Goal: Information Seeking & Learning: Check status

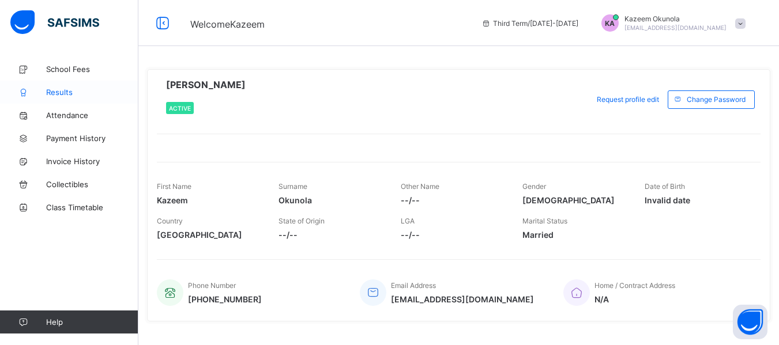
click at [72, 93] on span "Results" at bounding box center [92, 92] width 92 height 9
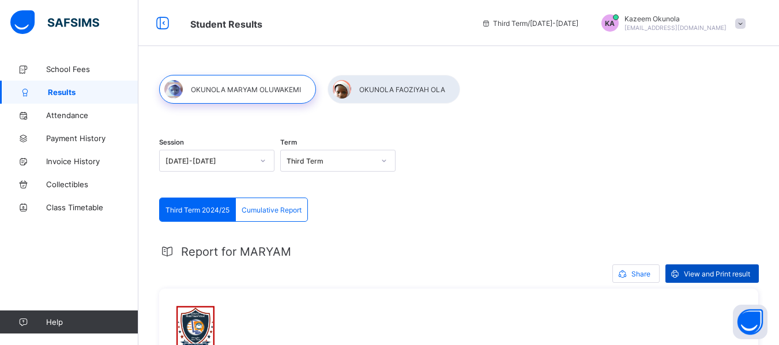
click at [702, 275] on span "View and Print result" at bounding box center [717, 274] width 66 height 9
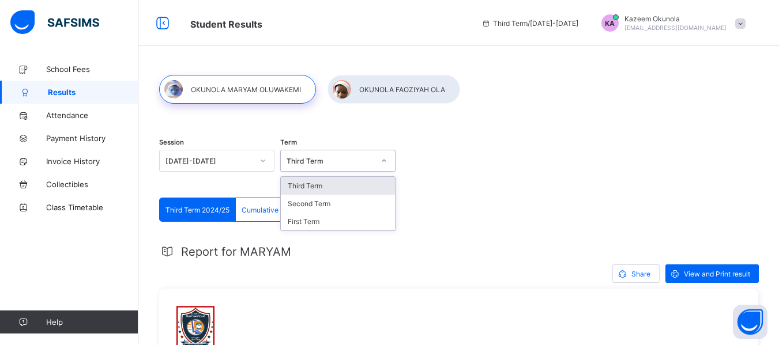
click at [334, 164] on div "Third Term" at bounding box center [331, 161] width 88 height 9
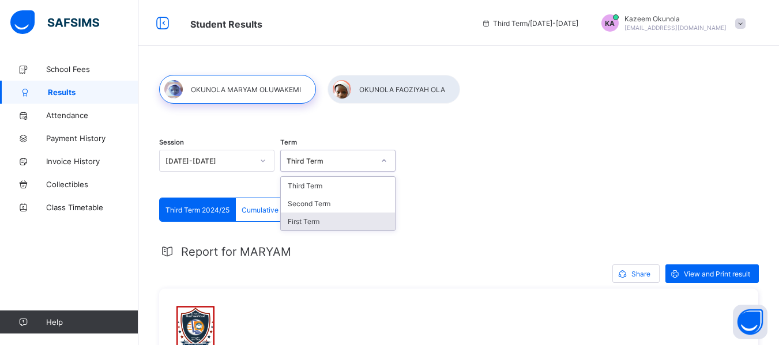
click at [306, 216] on div "First Term" at bounding box center [338, 222] width 114 height 18
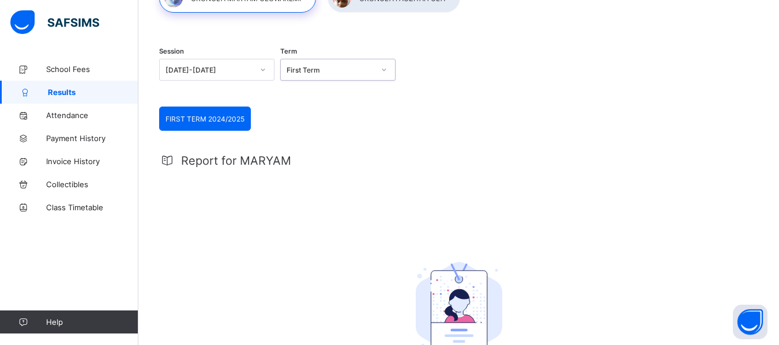
scroll to position [89, 0]
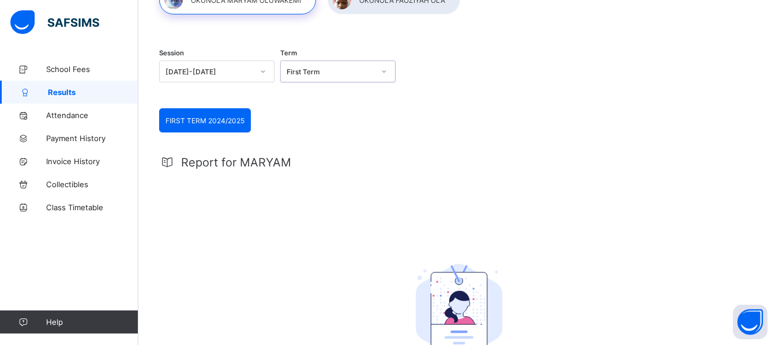
click at [350, 73] on div "First Term" at bounding box center [331, 71] width 88 height 9
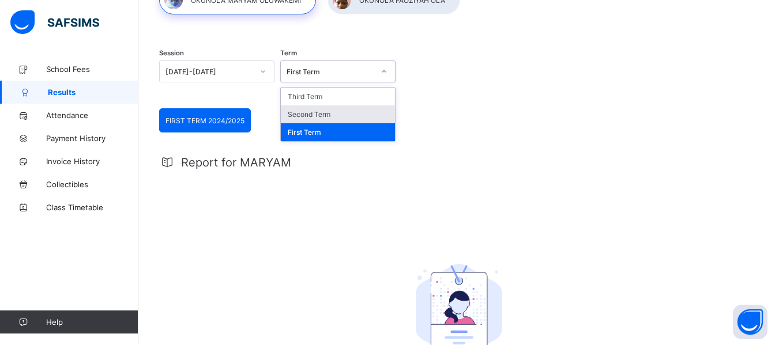
click at [332, 110] on div "Second Term" at bounding box center [338, 114] width 114 height 18
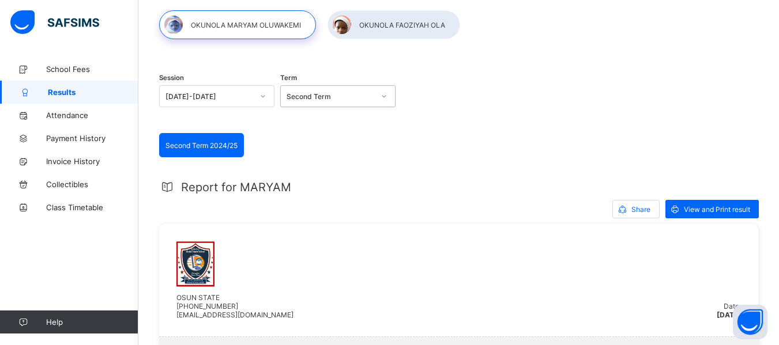
scroll to position [64, 0]
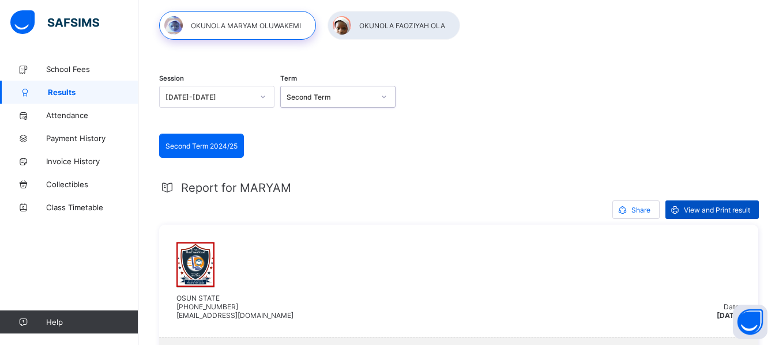
click at [704, 209] on span "View and Print result" at bounding box center [717, 210] width 66 height 9
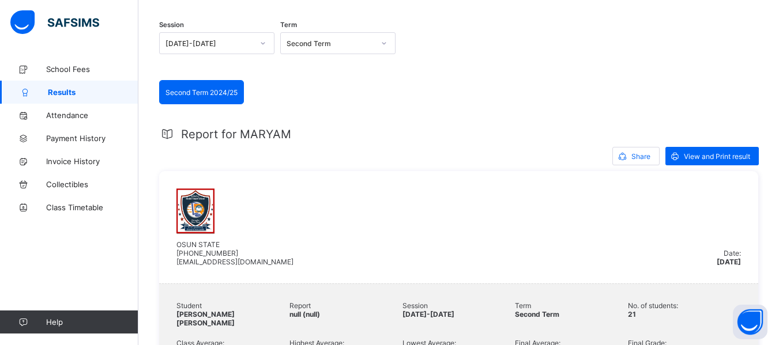
scroll to position [111, 0]
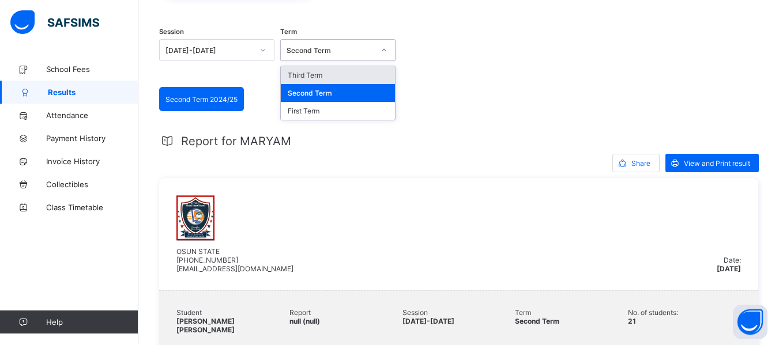
click at [316, 57] on div "Second Term" at bounding box center [327, 50] width 92 height 16
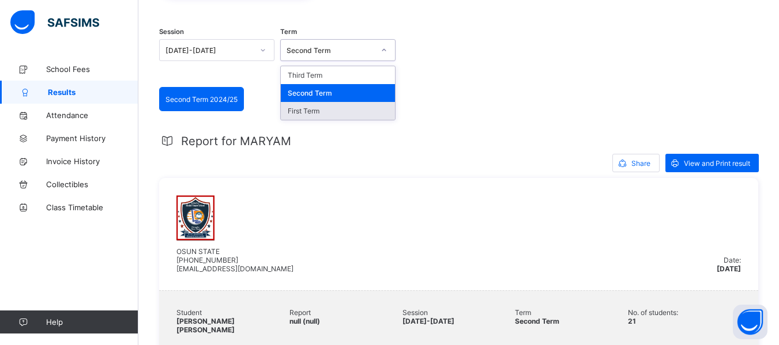
click at [297, 115] on div "First Term" at bounding box center [338, 111] width 114 height 18
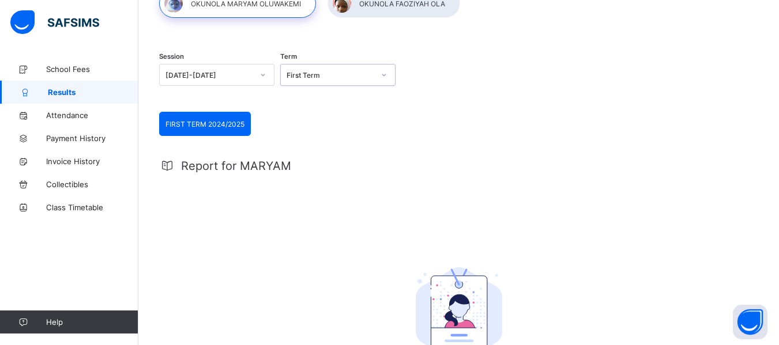
scroll to position [77, 0]
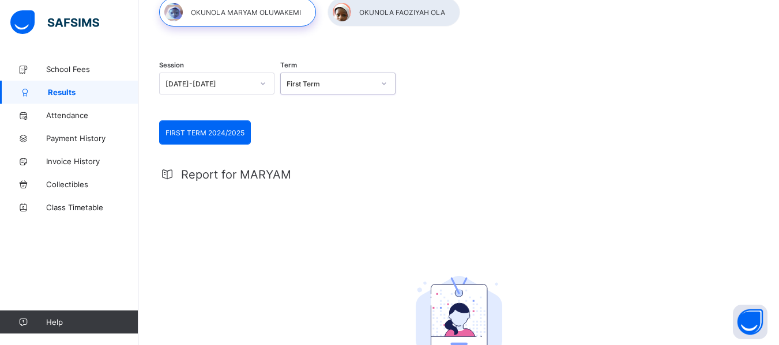
click at [224, 91] on div "[DATE]-[DATE]" at bounding box center [206, 84] width 92 height 16
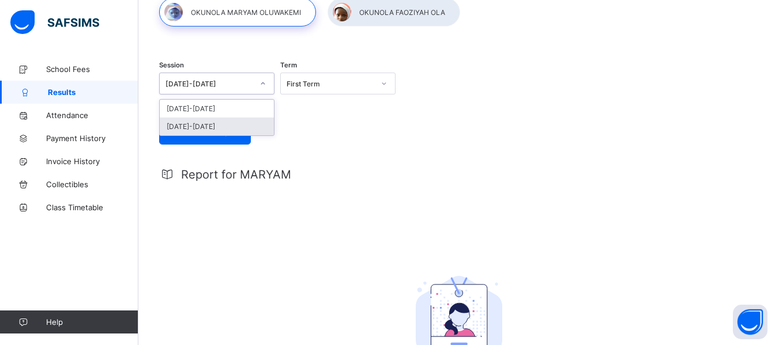
click at [208, 124] on div "[DATE]-[DATE]" at bounding box center [217, 127] width 114 height 18
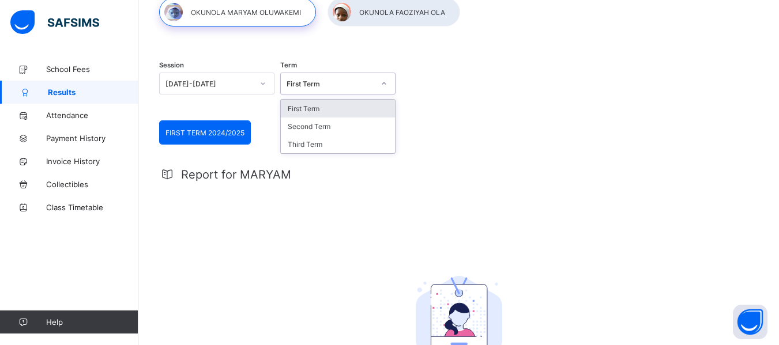
click at [333, 82] on div "First Term" at bounding box center [331, 84] width 88 height 9
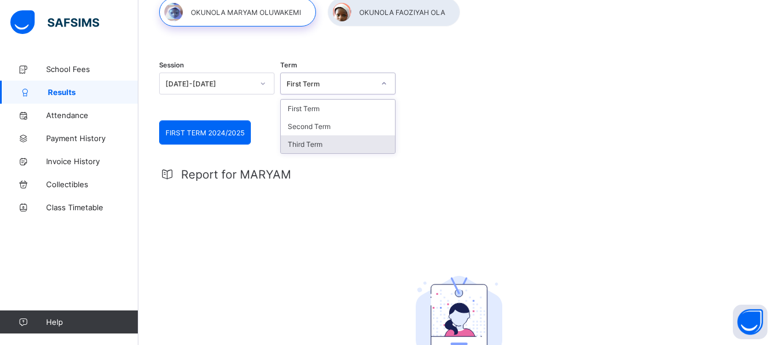
click at [322, 142] on div "Third Term" at bounding box center [338, 144] width 114 height 18
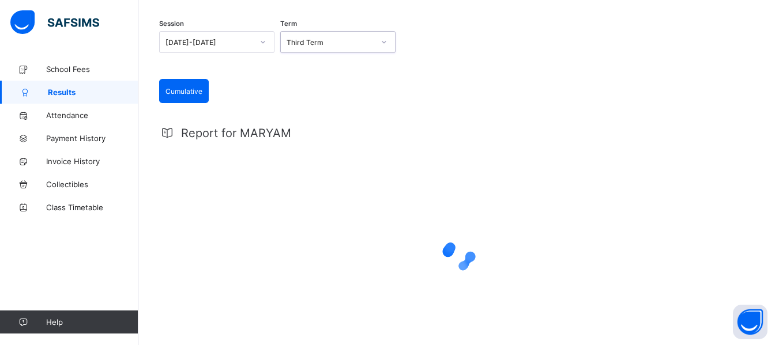
scroll to position [161, 0]
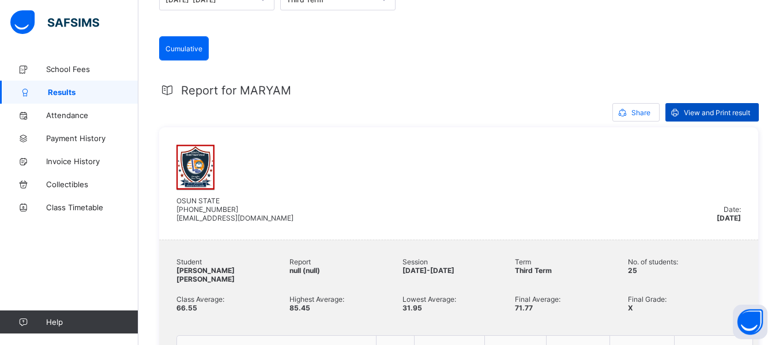
click at [698, 109] on span "View and Print result" at bounding box center [717, 112] width 66 height 9
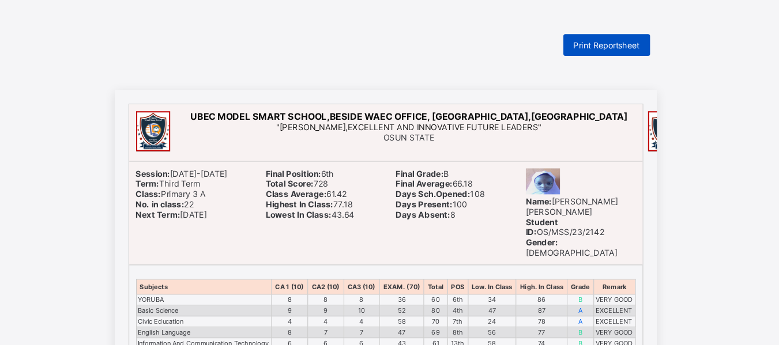
click at [579, 38] on span "Print Reportsheet" at bounding box center [576, 38] width 56 height 9
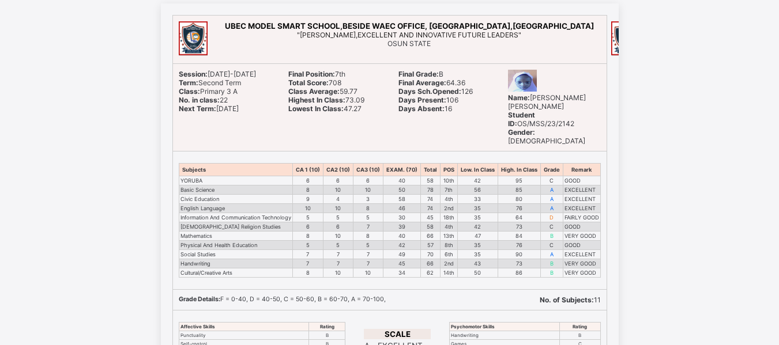
scroll to position [73, 0]
click at [345, 73] on span "Final Position: 7th" at bounding box center [316, 73] width 57 height 9
